Goal: Find specific page/section: Find specific page/section

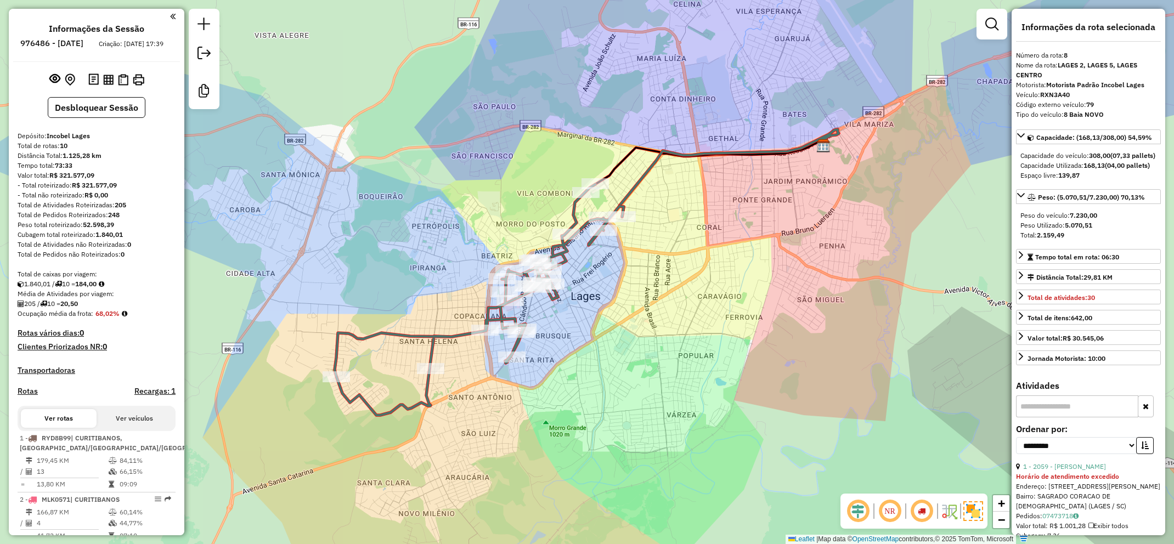
select select "**********"
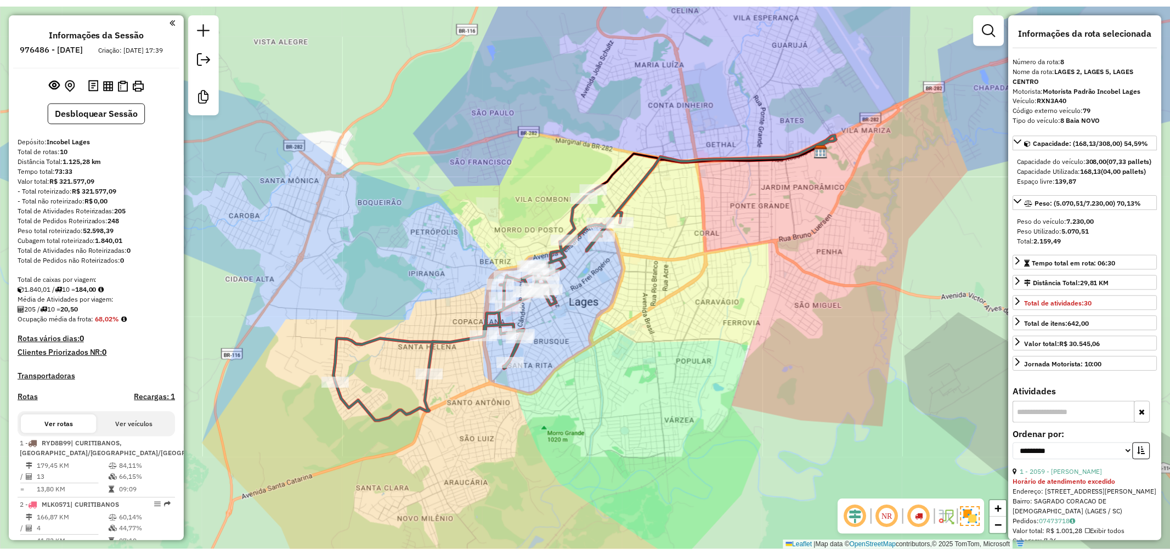
scroll to position [549, 0]
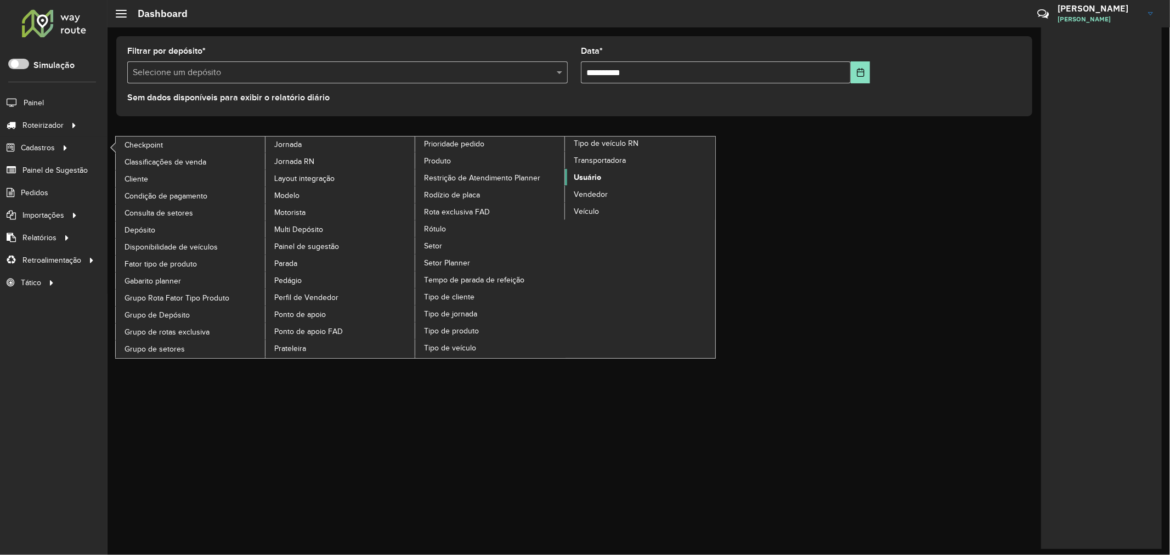
click at [604, 185] on link "Usuário" at bounding box center [640, 177] width 150 height 16
click at [594, 183] on span "Usuário" at bounding box center [587, 178] width 27 height 12
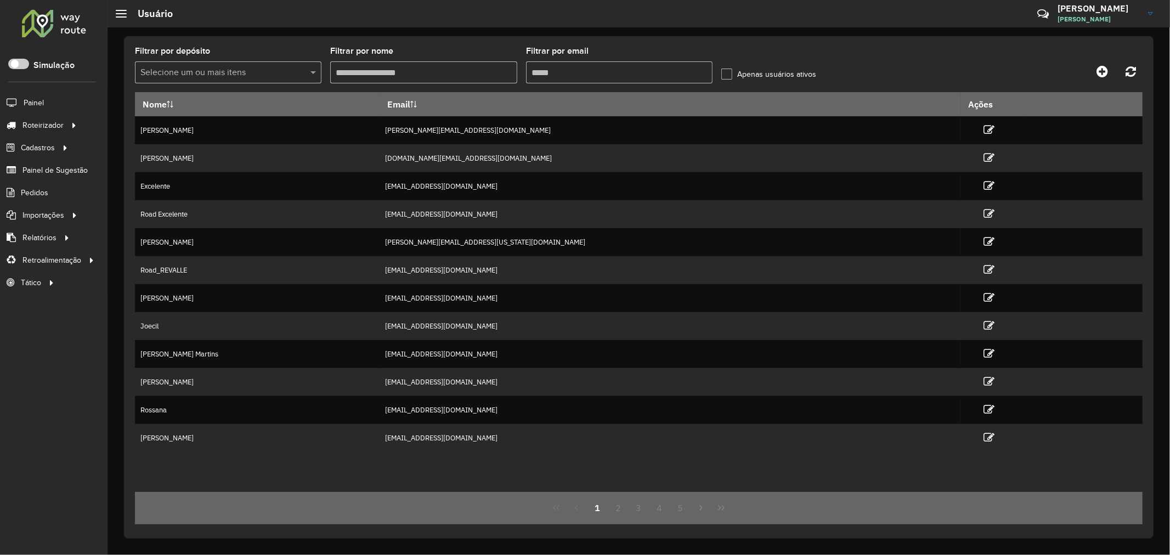
click at [1105, 9] on h3 "Andrei" at bounding box center [1099, 8] width 82 height 10
click at [925, 62] on div at bounding box center [1017, 71] width 252 height 20
click at [524, 60] on formly-group "Filtrar por depósito Selecione um ou mais itens Filtrar por nome Filtrar por em…" at bounding box center [508, 69] width 747 height 45
click at [555, 65] on input "Filtrar por email" at bounding box center [619, 72] width 186 height 22
click at [440, 75] on input "Filtrar por nome" at bounding box center [423, 72] width 186 height 22
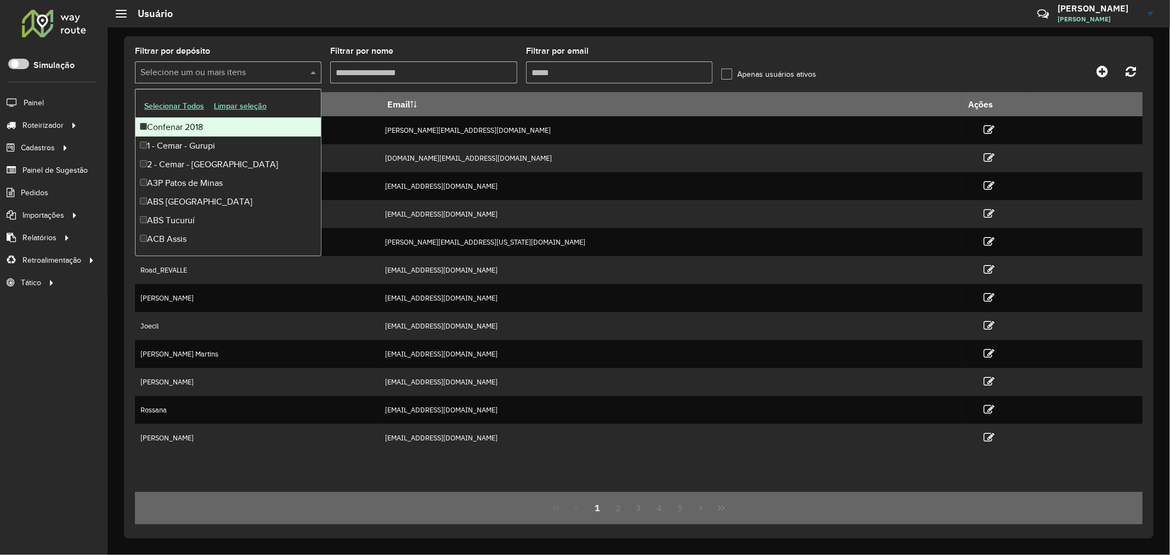
click at [244, 68] on input "text" at bounding box center [223, 72] width 170 height 13
click at [242, 68] on input "text" at bounding box center [223, 72] width 170 height 13
drag, startPoint x: 375, startPoint y: 41, endPoint x: 439, endPoint y: 42, distance: 64.2
click at [376, 41] on div "Filtrar por depósito Selecione um ou mais itens Filtrar por nome Filtrar por em…" at bounding box center [639, 287] width 1030 height 502
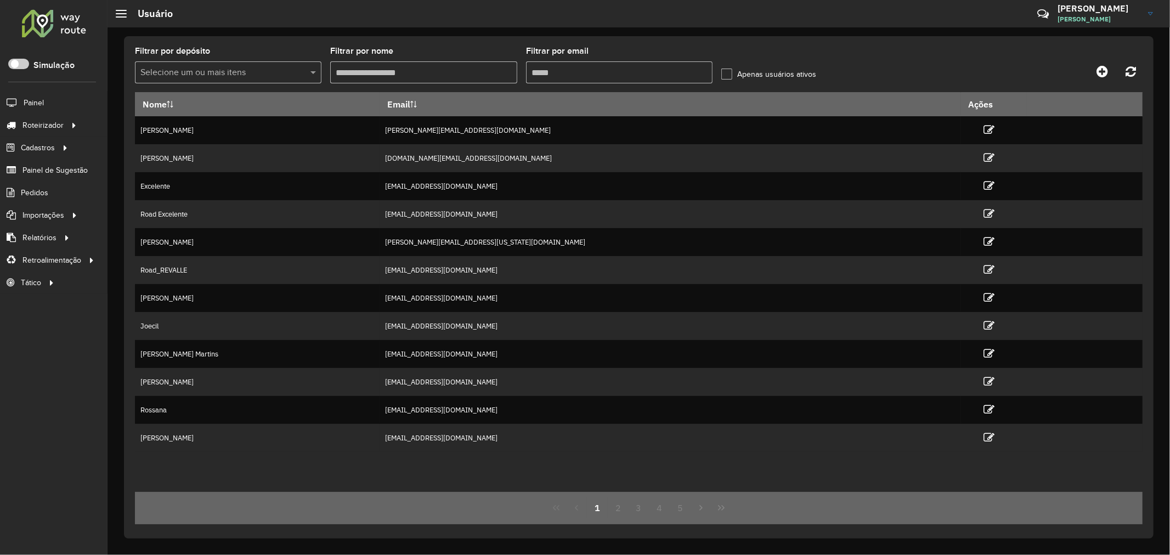
click at [579, 75] on input "Filtrar por email" at bounding box center [619, 72] width 186 height 22
